Goal: Information Seeking & Learning: Learn about a topic

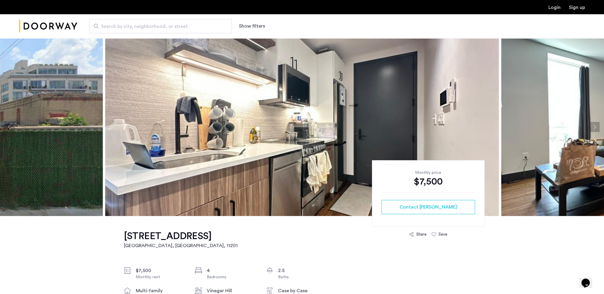
click at [376, 101] on img at bounding box center [301, 127] width 393 height 178
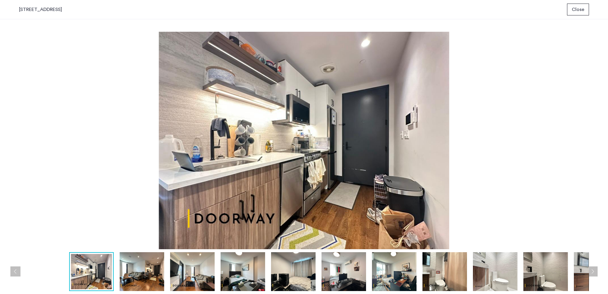
click at [145, 269] on img at bounding box center [142, 271] width 45 height 39
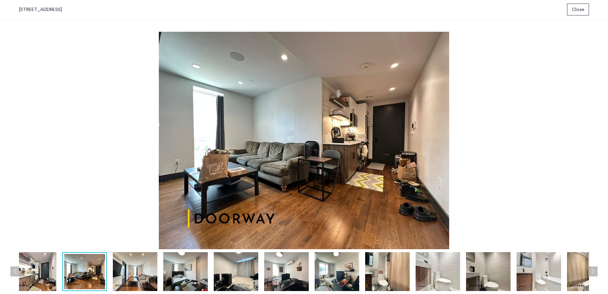
click at [175, 276] on img at bounding box center [185, 271] width 45 height 39
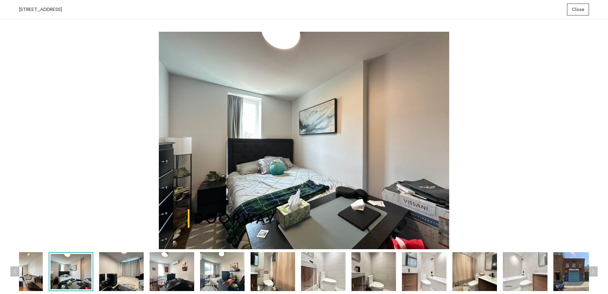
click at [135, 276] on img at bounding box center [121, 271] width 45 height 39
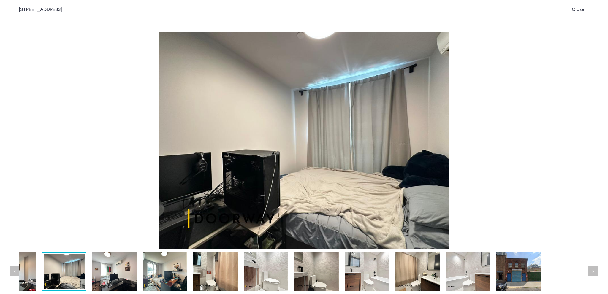
click at [169, 273] on img at bounding box center [165, 271] width 45 height 39
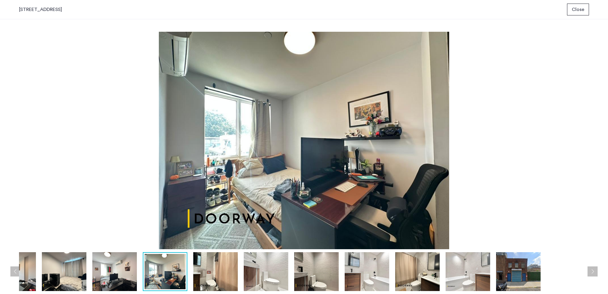
click at [201, 272] on img at bounding box center [215, 271] width 45 height 39
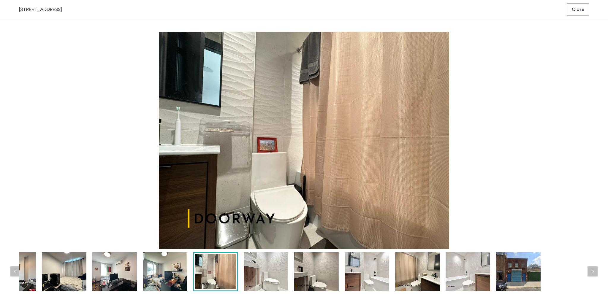
click at [261, 272] on img at bounding box center [266, 271] width 45 height 39
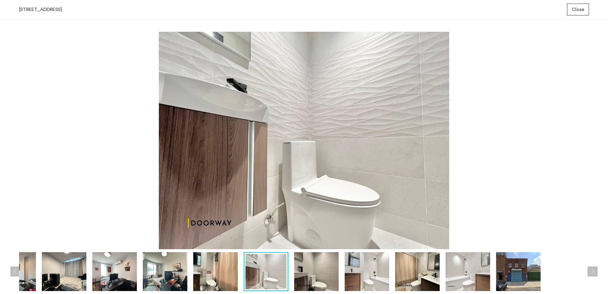
click at [321, 273] on img at bounding box center [316, 271] width 45 height 39
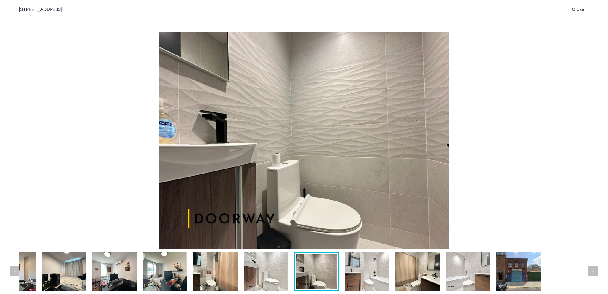
click at [417, 273] on img at bounding box center [417, 271] width 45 height 39
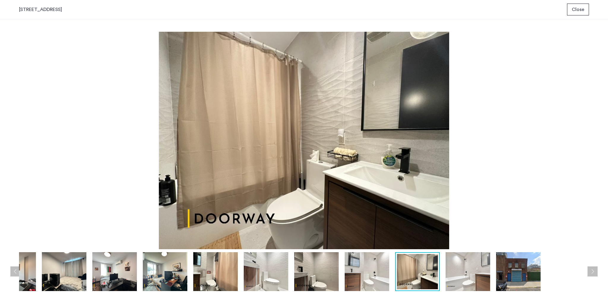
click at [470, 273] on img at bounding box center [468, 271] width 45 height 39
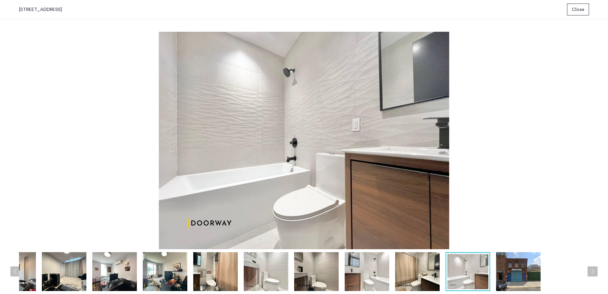
click at [539, 275] on img at bounding box center [518, 271] width 45 height 39
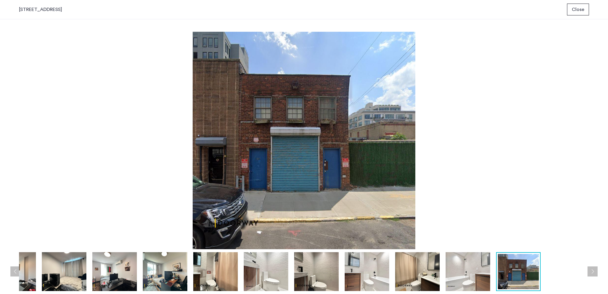
click at [472, 278] on img at bounding box center [468, 271] width 45 height 39
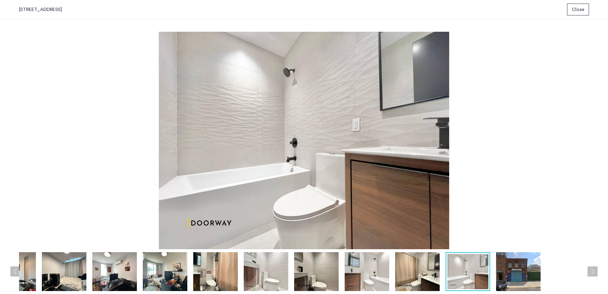
click at [412, 275] on img at bounding box center [417, 271] width 45 height 39
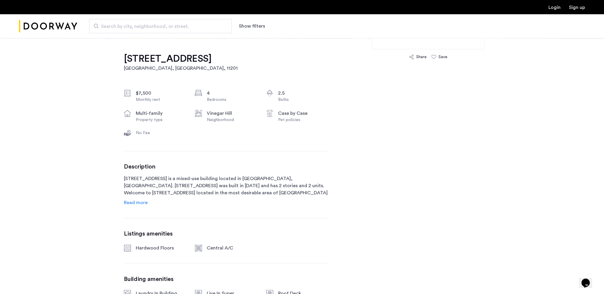
scroll to position [178, 0]
click at [127, 204] on span "Read more" at bounding box center [136, 202] width 24 height 5
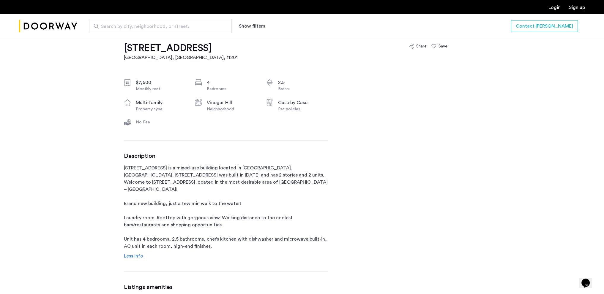
scroll to position [237, 0]
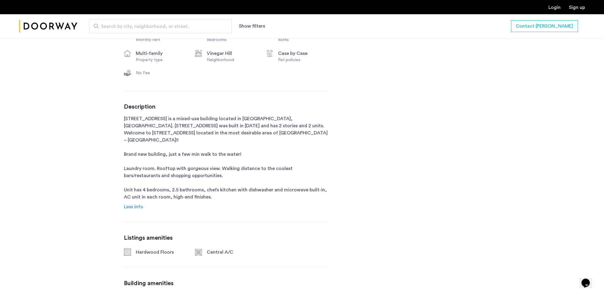
click at [129, 205] on span "Less info" at bounding box center [133, 207] width 19 height 5
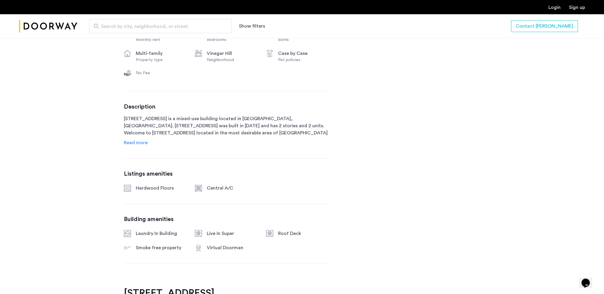
click at [138, 143] on span "Read more" at bounding box center [136, 142] width 24 height 5
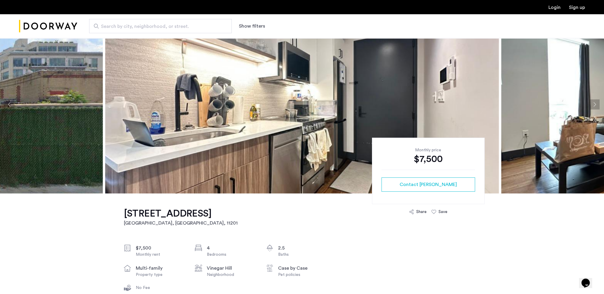
scroll to position [0, 0]
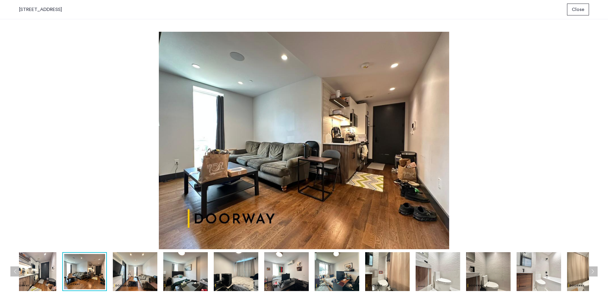
click at [129, 278] on img at bounding box center [135, 271] width 45 height 39
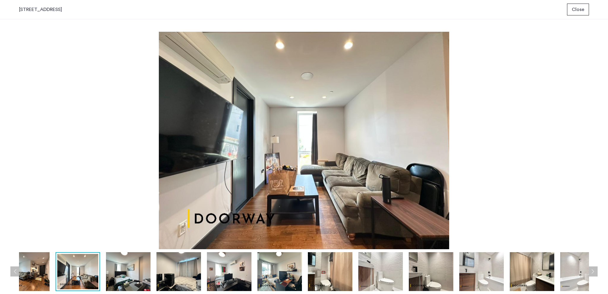
click at [110, 281] on img at bounding box center [128, 271] width 45 height 39
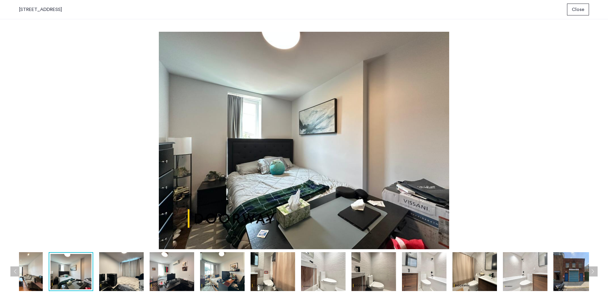
click at [110, 281] on img at bounding box center [121, 271] width 45 height 39
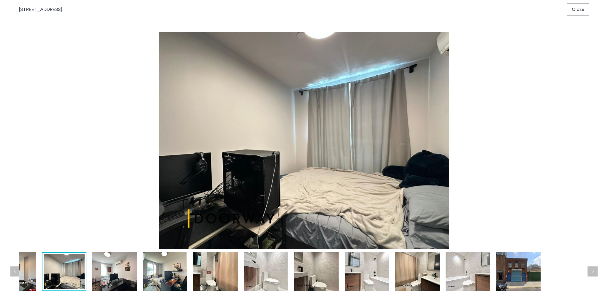
click at [110, 281] on img at bounding box center [114, 271] width 45 height 39
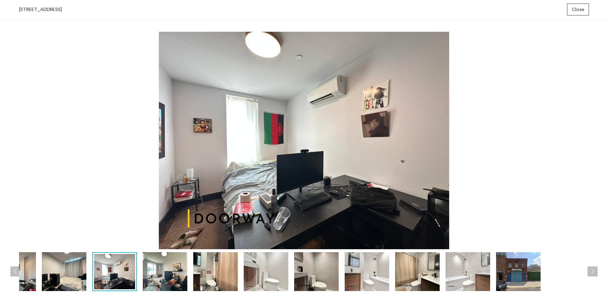
click at [110, 281] on img at bounding box center [114, 271] width 41 height 35
click at [157, 274] on img at bounding box center [165, 271] width 45 height 39
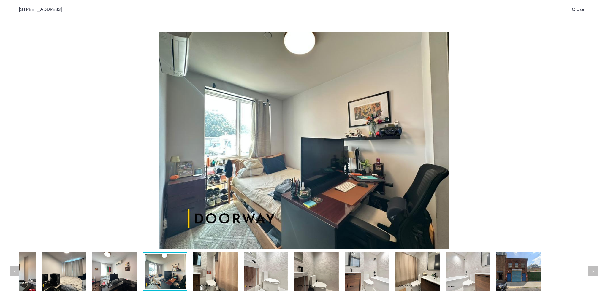
click at [18, 274] on button "Previous apartment" at bounding box center [15, 272] width 10 height 10
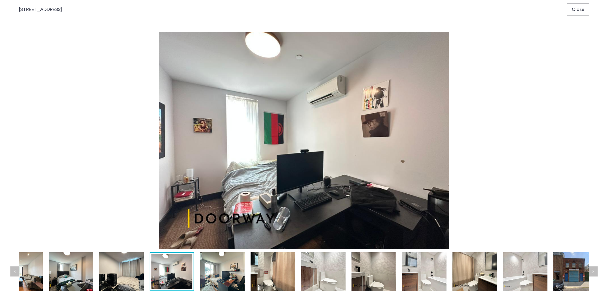
click at [18, 274] on button "Previous apartment" at bounding box center [15, 272] width 10 height 10
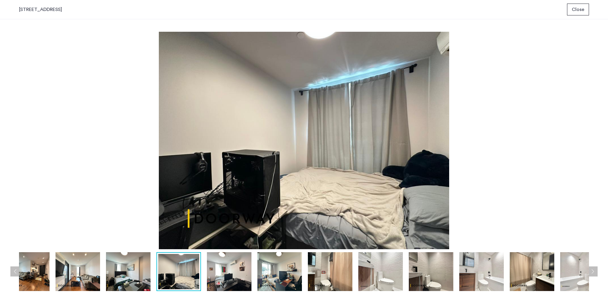
click at [18, 274] on button "Previous apartment" at bounding box center [15, 272] width 10 height 10
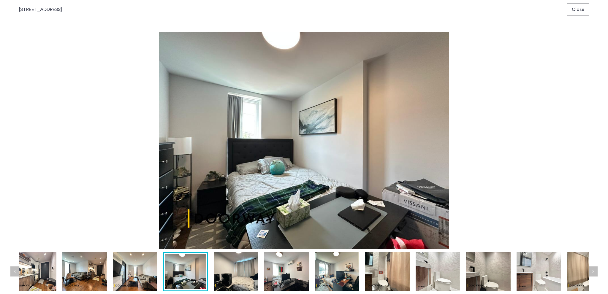
click at [18, 274] on button "Previous apartment" at bounding box center [15, 272] width 10 height 10
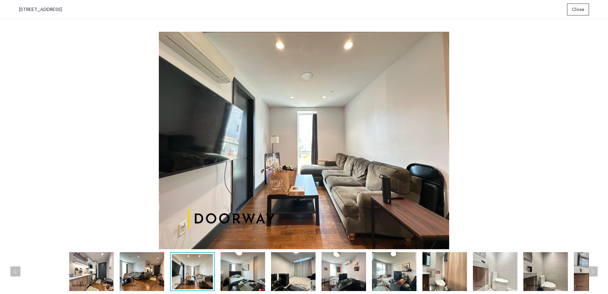
click at [18, 274] on button "Previous apartment" at bounding box center [15, 272] width 10 height 10
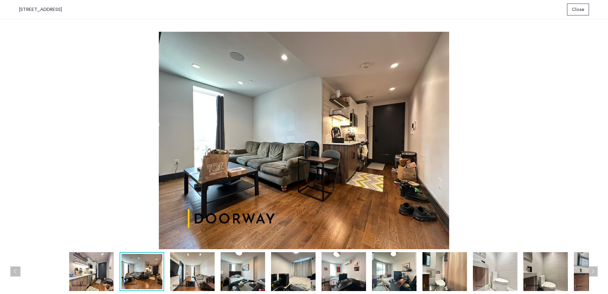
click at [18, 274] on button "Previous apartment" at bounding box center [15, 272] width 10 height 10
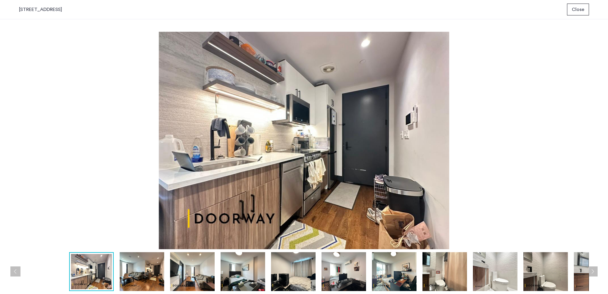
click at [143, 277] on img at bounding box center [142, 271] width 45 height 39
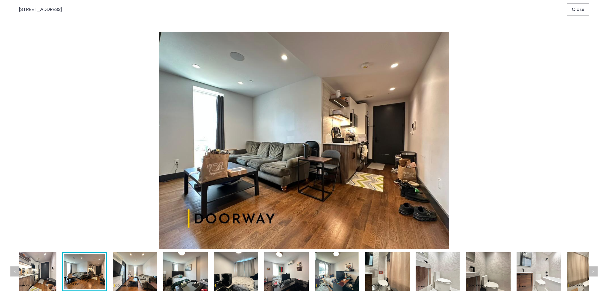
click at [135, 273] on img at bounding box center [135, 271] width 45 height 39
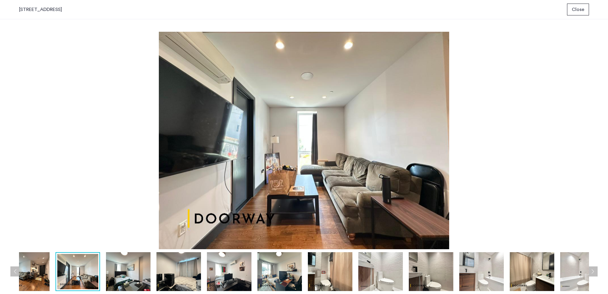
click at [135, 273] on img at bounding box center [128, 271] width 45 height 39
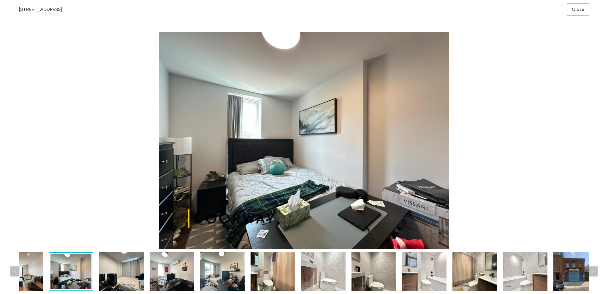
click at [135, 273] on img at bounding box center [121, 271] width 45 height 39
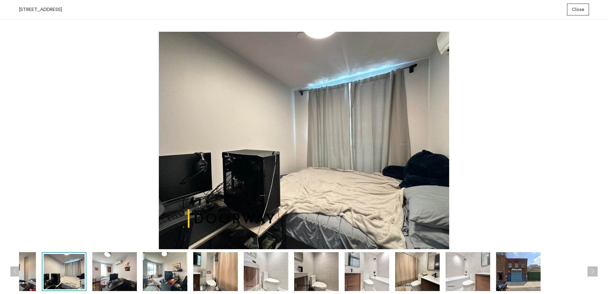
click at [135, 273] on img at bounding box center [114, 271] width 45 height 39
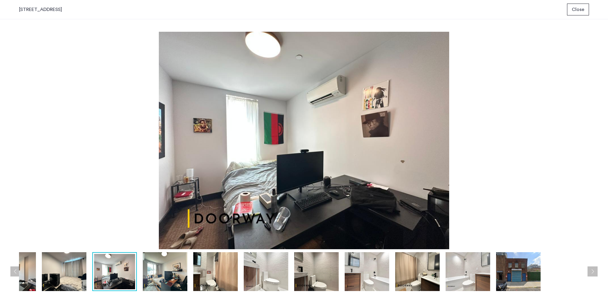
click at [169, 275] on img at bounding box center [165, 271] width 45 height 39
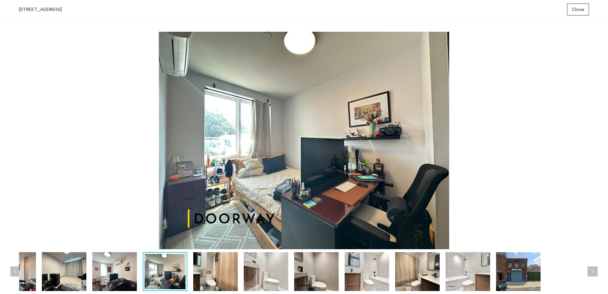
click at [215, 281] on img at bounding box center [215, 271] width 45 height 39
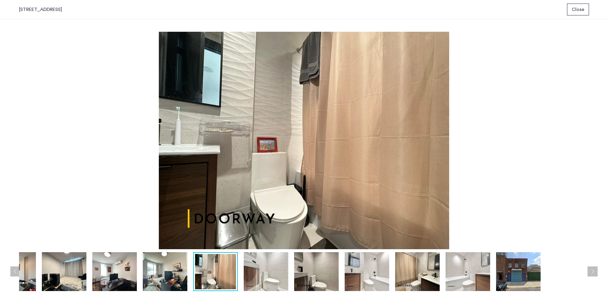
click at [271, 274] on img at bounding box center [266, 271] width 45 height 39
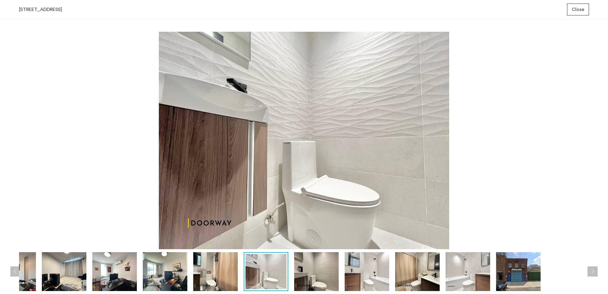
click at [314, 273] on img at bounding box center [316, 271] width 45 height 39
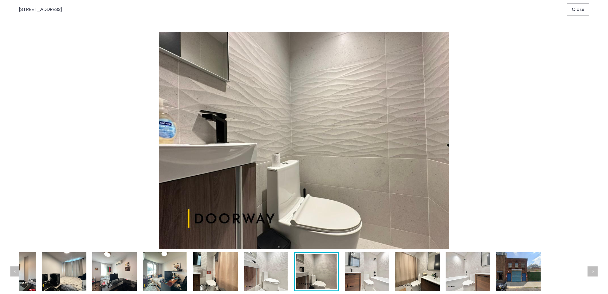
click at [354, 275] on img at bounding box center [367, 271] width 45 height 39
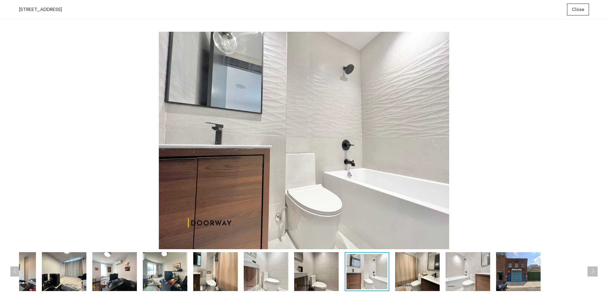
click at [413, 273] on img at bounding box center [417, 271] width 45 height 39
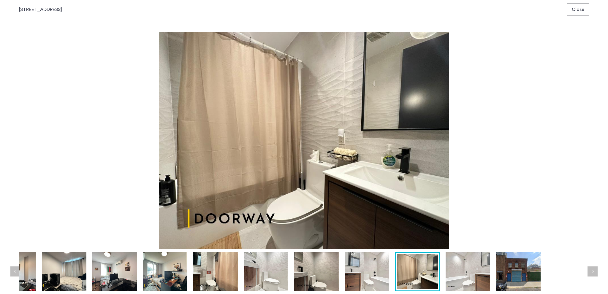
click at [467, 271] on img at bounding box center [468, 271] width 45 height 39
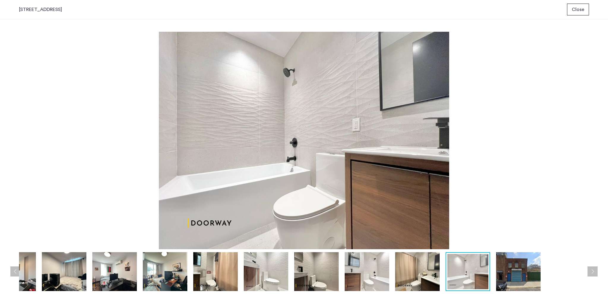
click at [525, 276] on img at bounding box center [518, 271] width 45 height 39
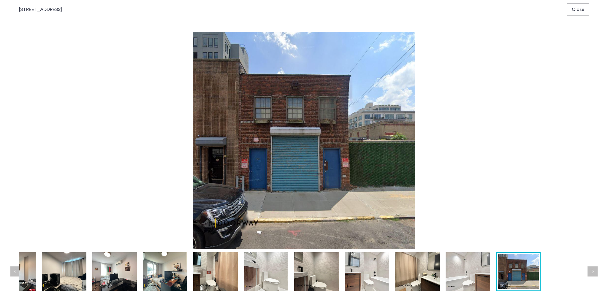
click at [476, 273] on img at bounding box center [468, 271] width 45 height 39
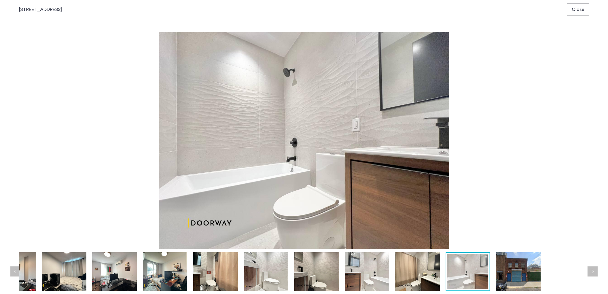
click at [409, 277] on img at bounding box center [417, 271] width 45 height 39
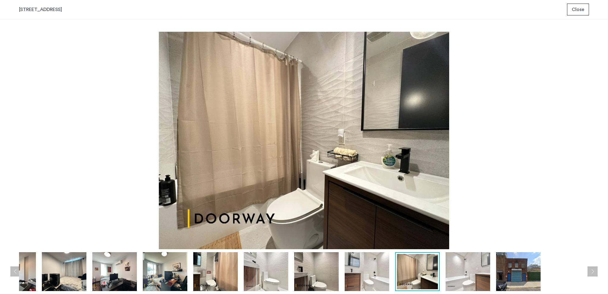
click at [369, 274] on img at bounding box center [367, 271] width 45 height 39
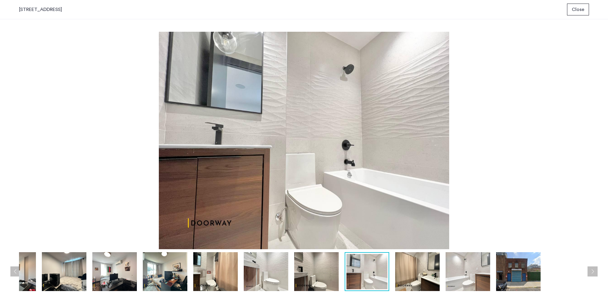
click at [506, 276] on img at bounding box center [518, 271] width 45 height 39
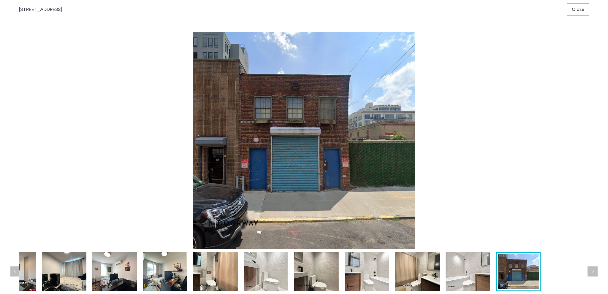
click at [426, 269] on img at bounding box center [417, 271] width 45 height 39
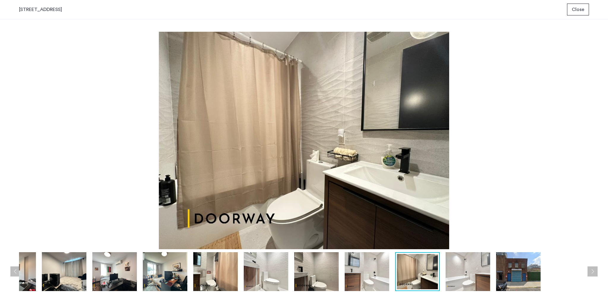
click at [296, 266] on img at bounding box center [316, 271] width 45 height 39
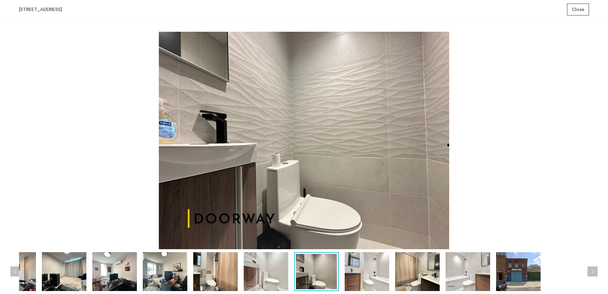
click at [259, 266] on img at bounding box center [266, 271] width 45 height 39
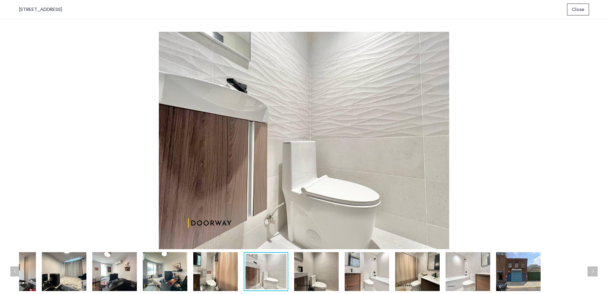
click at [208, 271] on img at bounding box center [215, 271] width 45 height 39
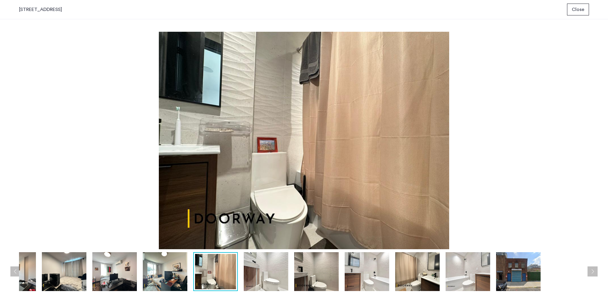
click at [156, 271] on img at bounding box center [165, 271] width 45 height 39
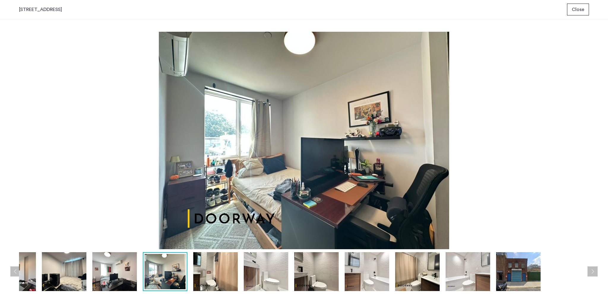
click at [91, 271] on div at bounding box center [191, 271] width 802 height 39
click at [47, 272] on img at bounding box center [64, 271] width 45 height 39
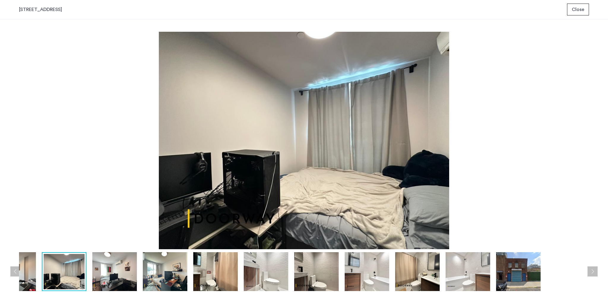
click at [30, 270] on img at bounding box center [13, 271] width 45 height 39
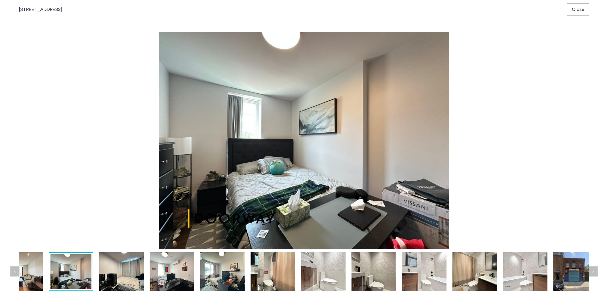
click at [581, 10] on span "Close" at bounding box center [578, 9] width 12 height 7
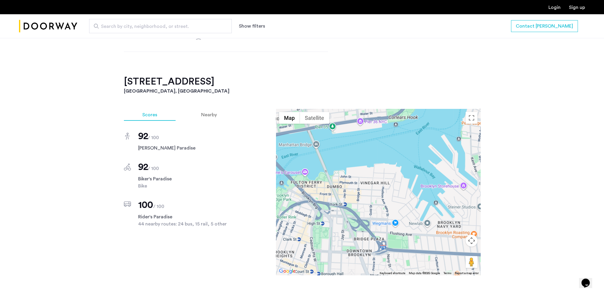
scroll to position [564, 0]
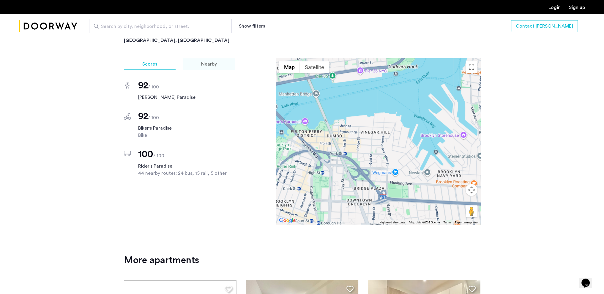
click at [208, 62] on span "Nearby" at bounding box center [209, 64] width 16 height 5
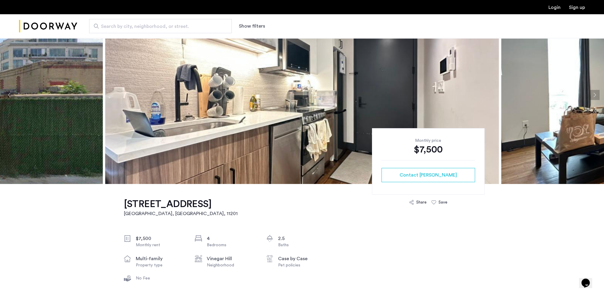
scroll to position [0, 0]
